Goal: Task Accomplishment & Management: Manage account settings

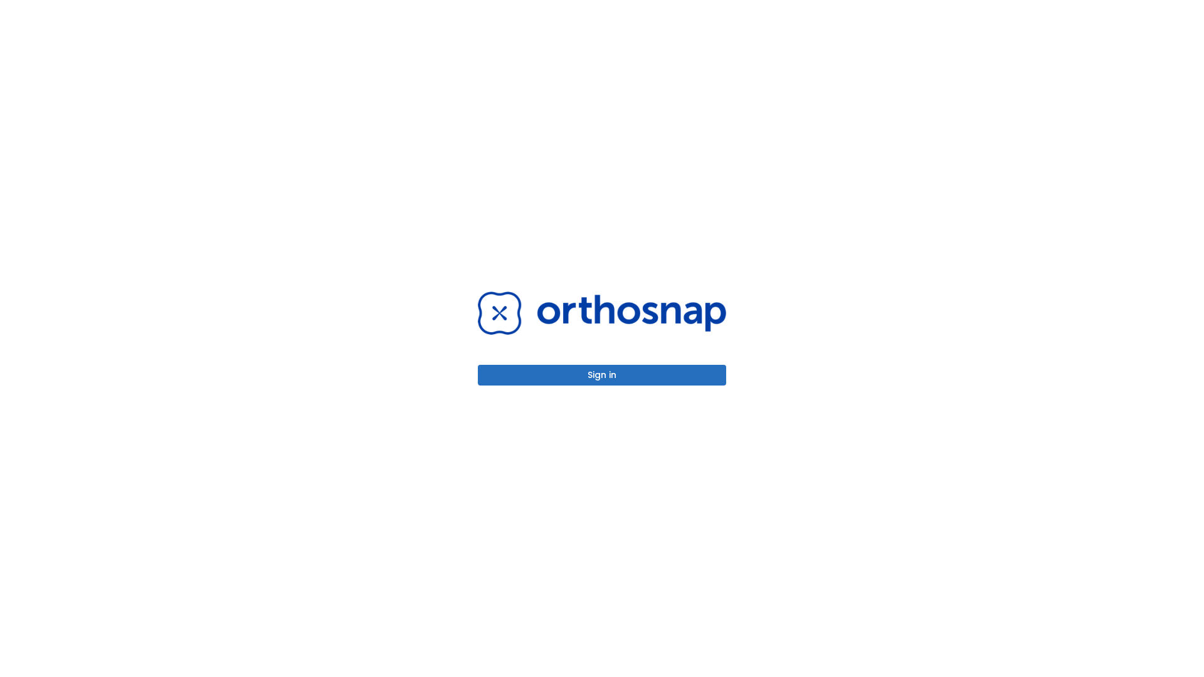
click at [602, 375] on button "Sign in" at bounding box center [602, 375] width 248 height 21
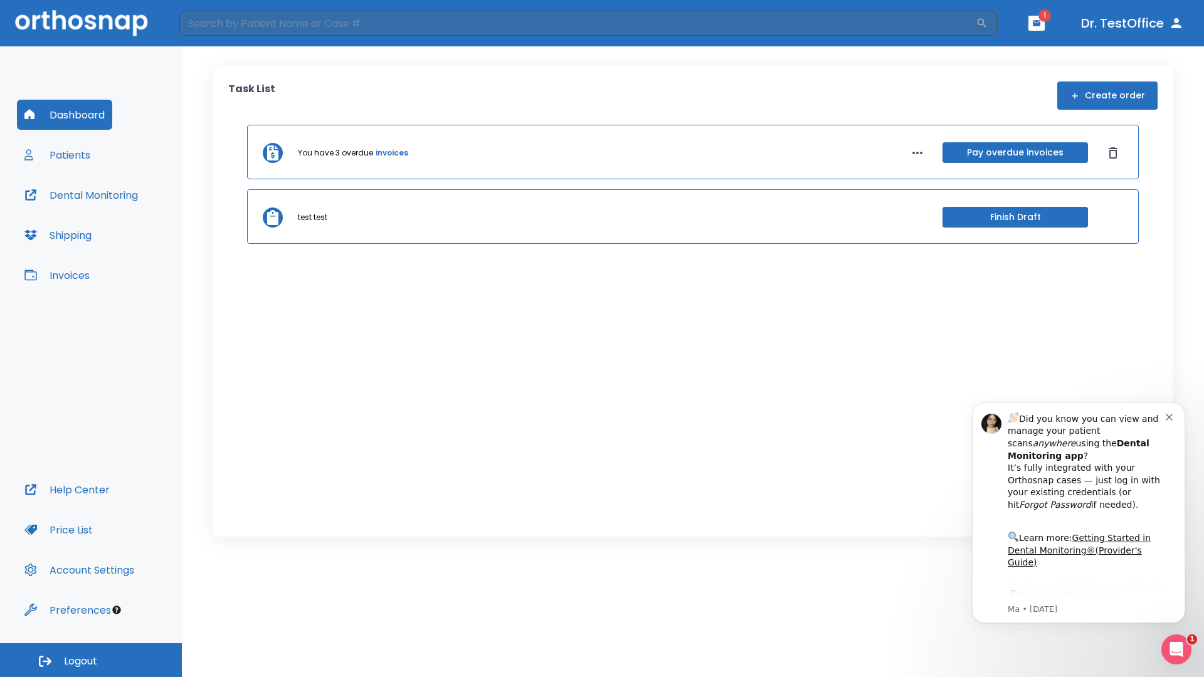
click at [91, 660] on span "Logout" at bounding box center [80, 662] width 33 height 14
